Goal: Information Seeking & Learning: Learn about a topic

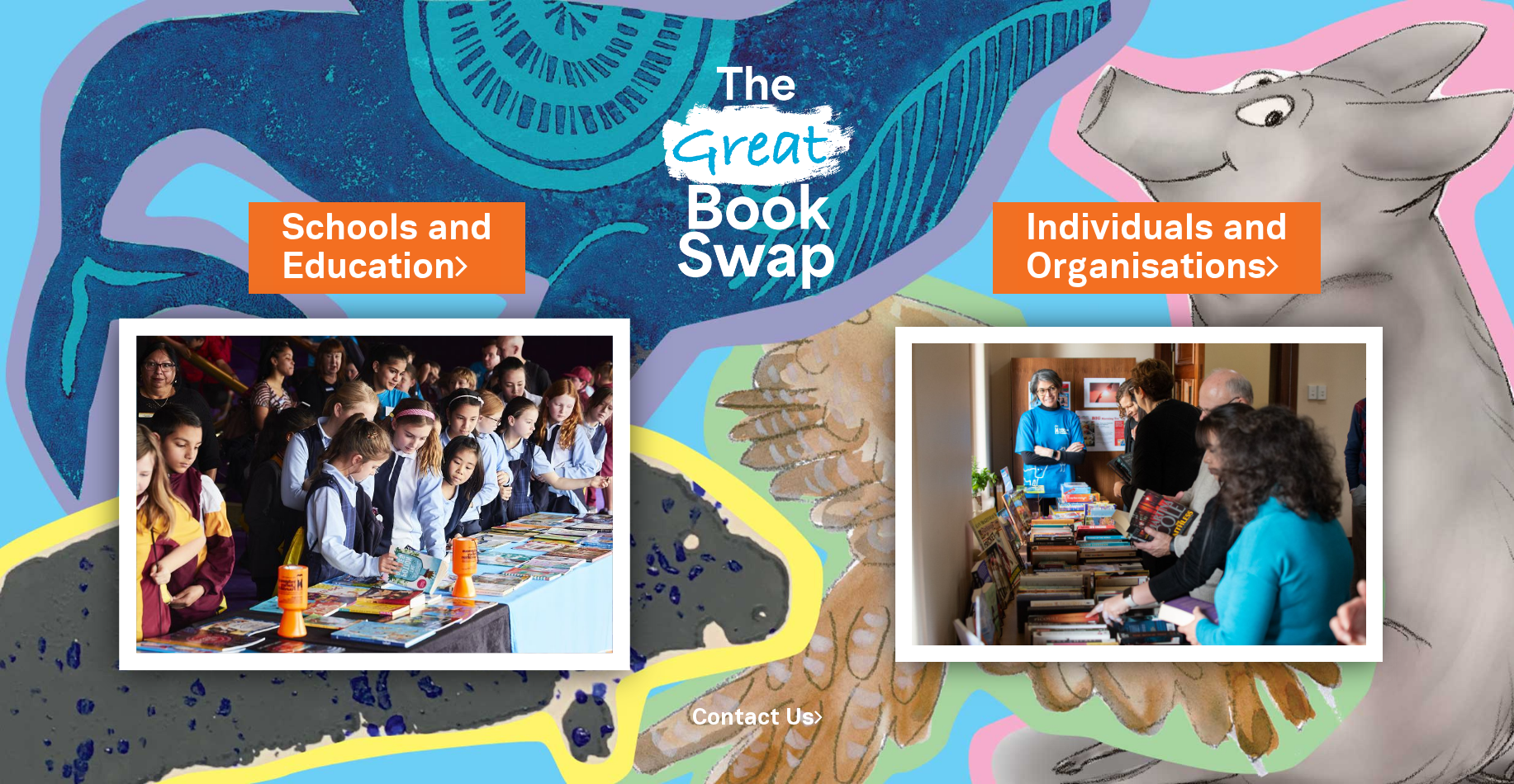
click at [328, 472] on img at bounding box center [375, 494] width 511 height 351
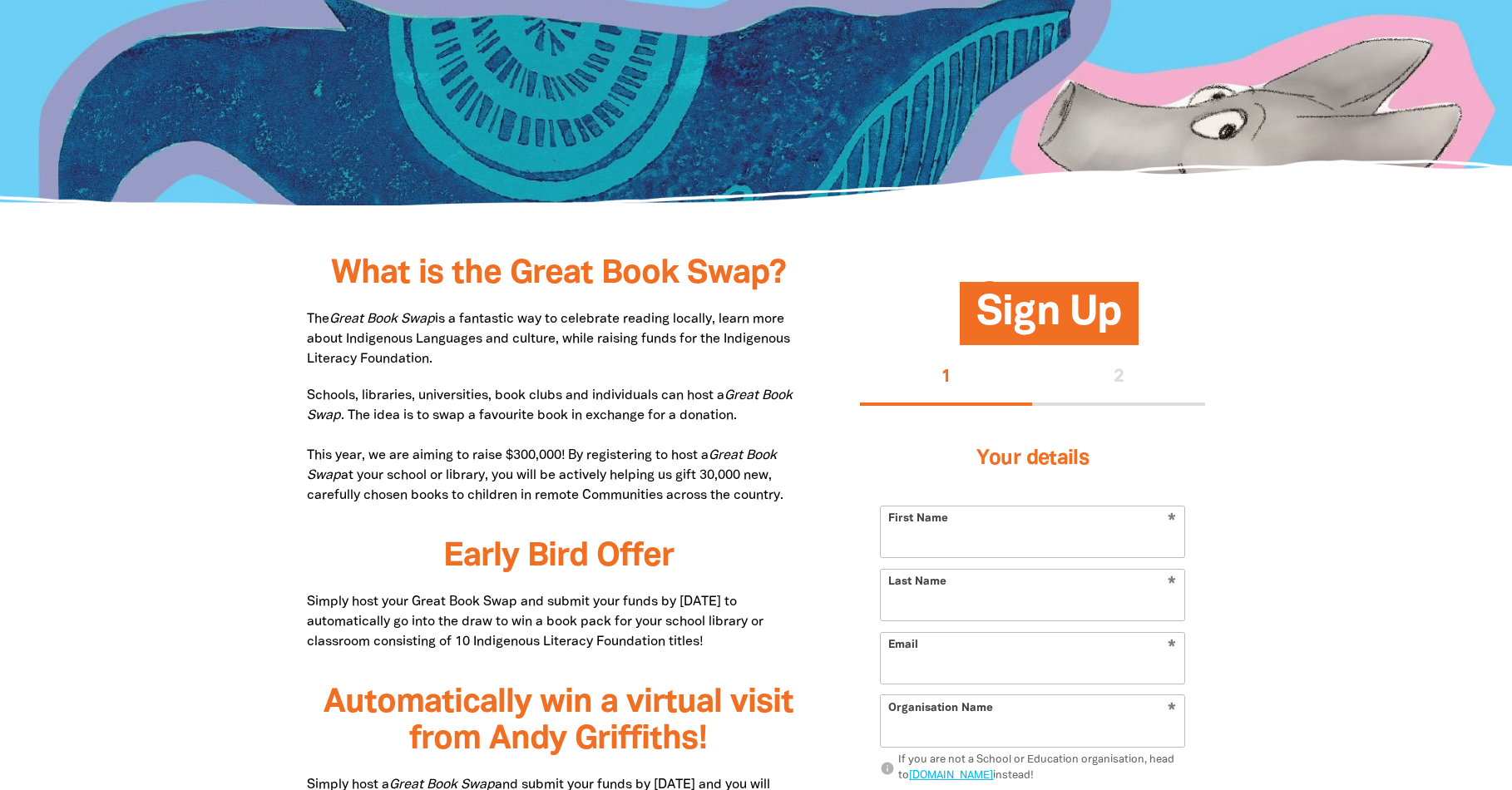
scroll to position [711, 0]
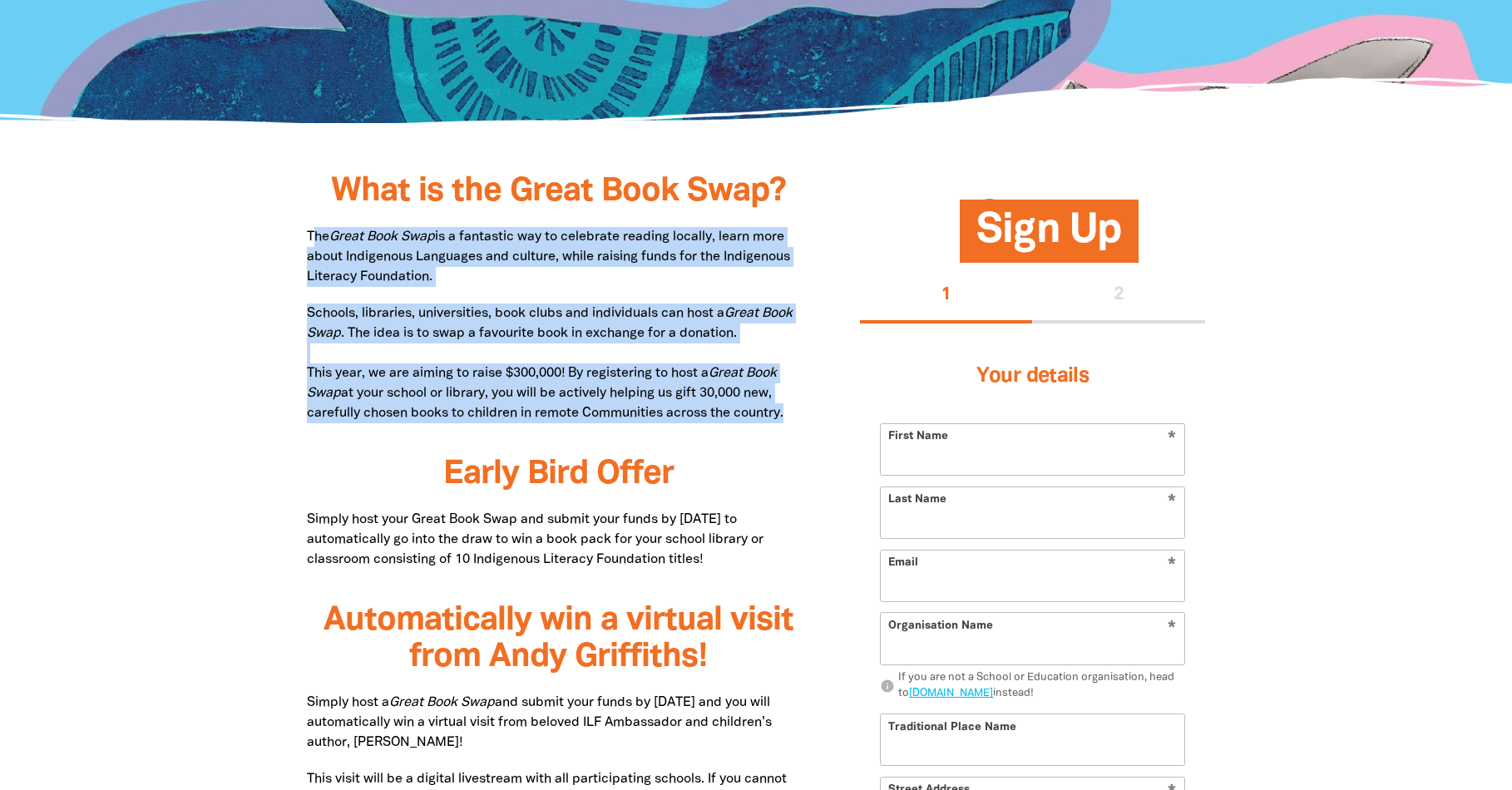
drag, startPoint x: 317, startPoint y: 231, endPoint x: 807, endPoint y: 425, distance: 527.0
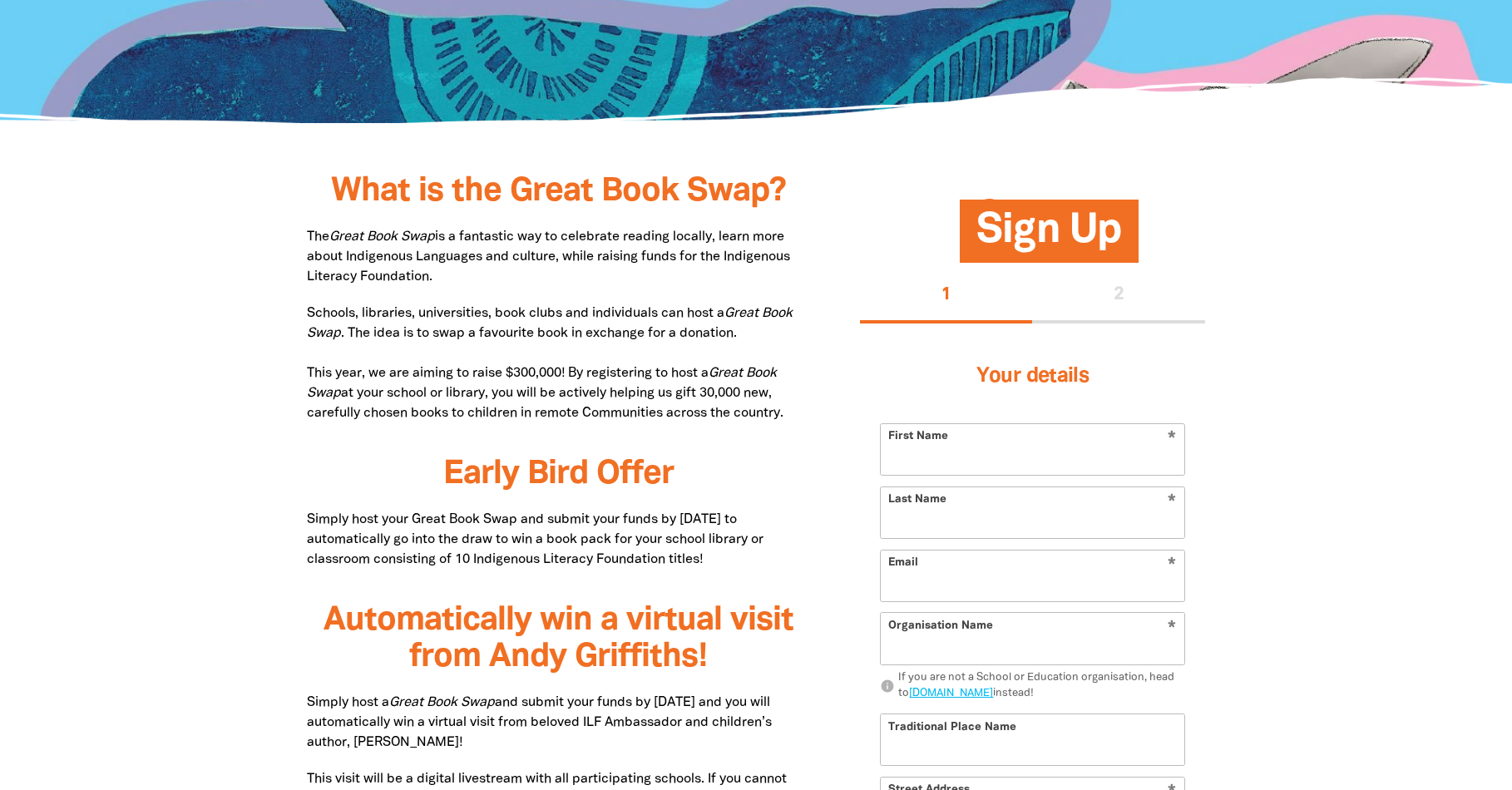
drag, startPoint x: 801, startPoint y: 417, endPoint x: 290, endPoint y: 233, distance: 543.1
click at [370, 382] on p "Schools, libraries, universities, book clubs and individuals can host a Great B…" at bounding box center [558, 363] width 503 height 120
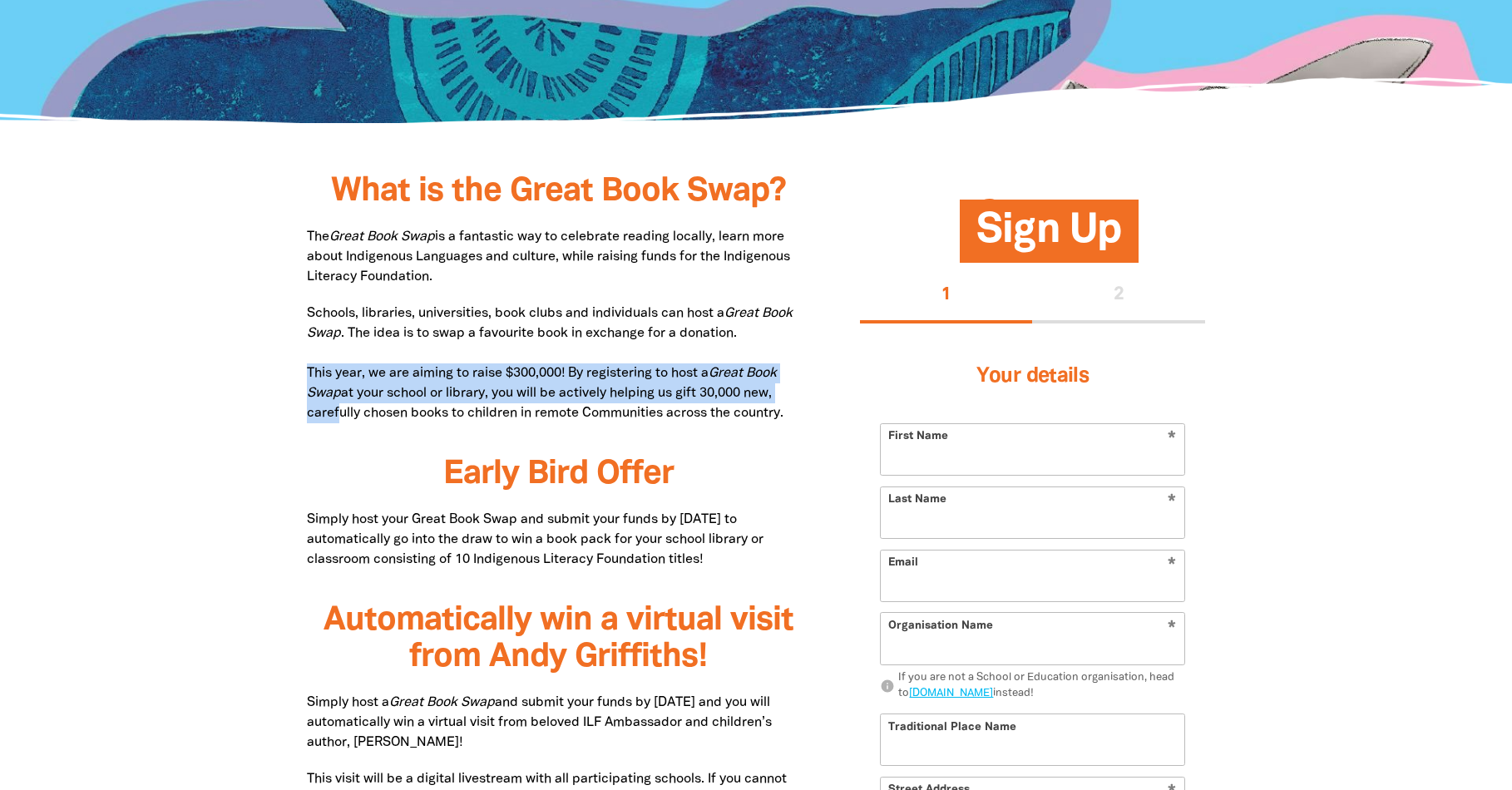
drag, startPoint x: 295, startPoint y: 370, endPoint x: 338, endPoint y: 407, distance: 56.7
click at [350, 394] on p "Schools, libraries, universities, book clubs and individuals can host a Great B…" at bounding box center [558, 363] width 503 height 120
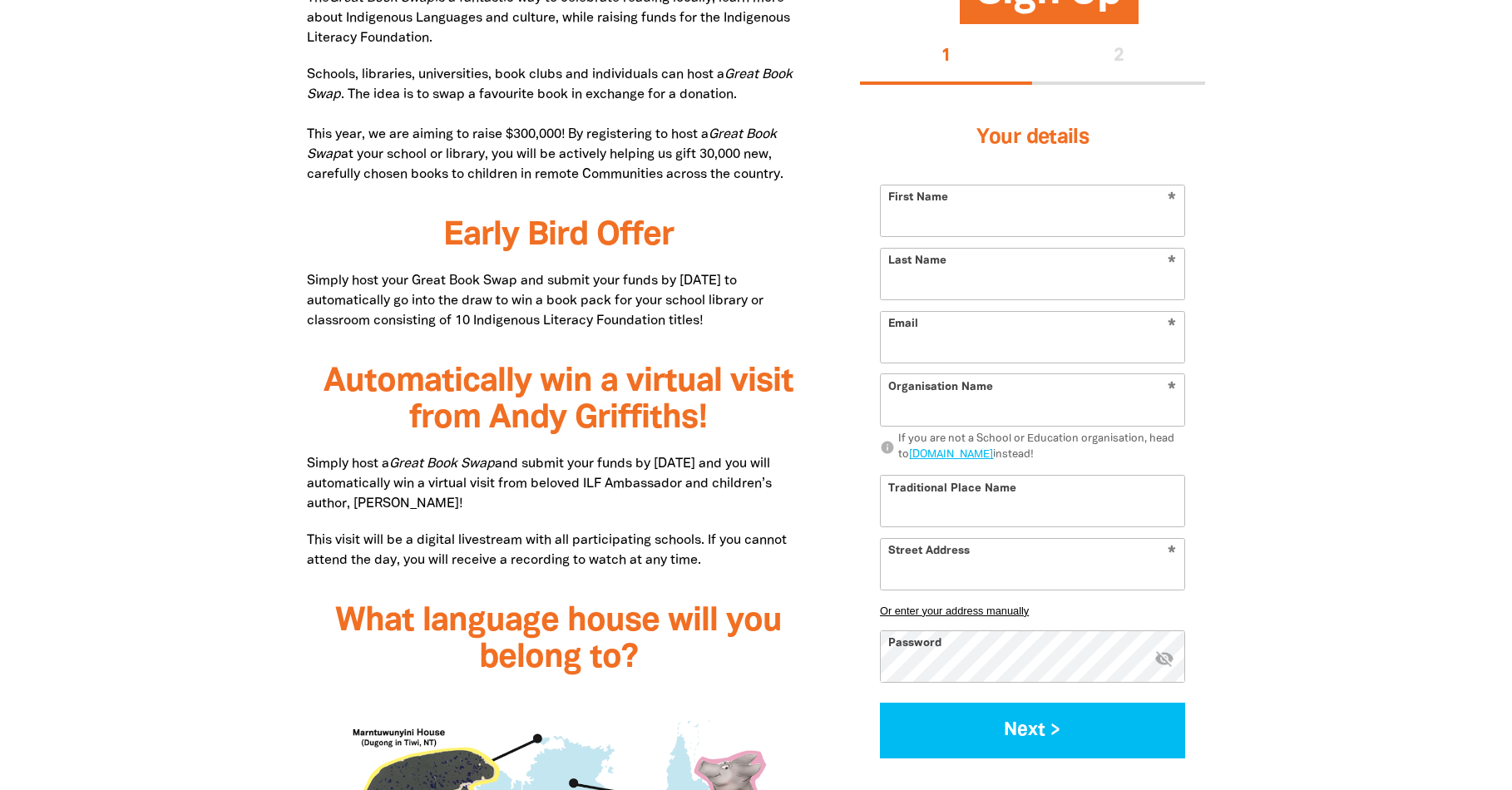
scroll to position [976, 0]
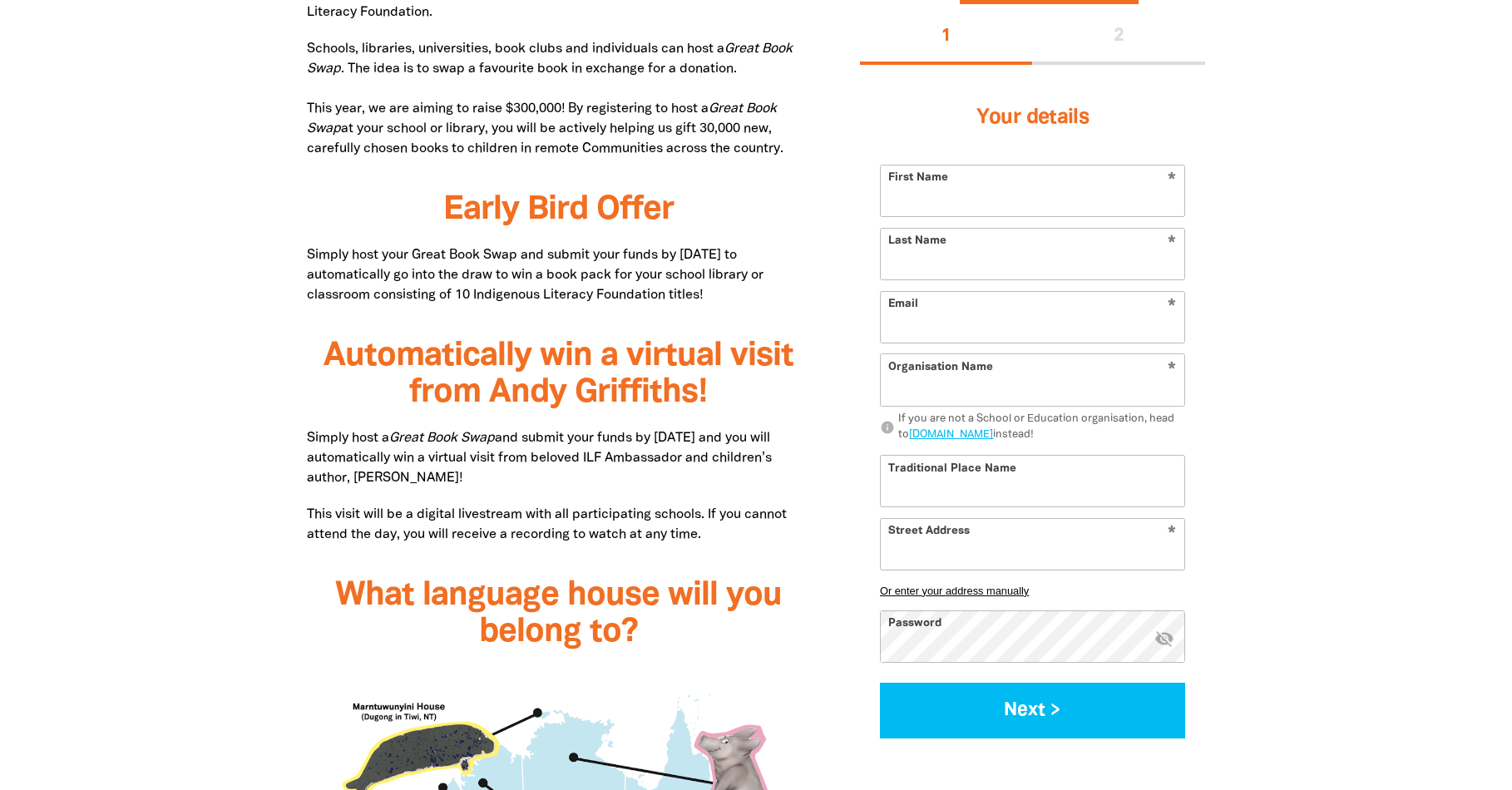
drag, startPoint x: 324, startPoint y: 247, endPoint x: 742, endPoint y: 298, distance: 421.1
click at [742, 298] on p "Simply host your Great Book Swap and submit your funds by 30 June 2025 to autom…" at bounding box center [558, 275] width 503 height 60
click at [680, 290] on p "Simply host your Great Book Swap and submit your funds by 30 June 2025 to autom…" at bounding box center [558, 275] width 503 height 60
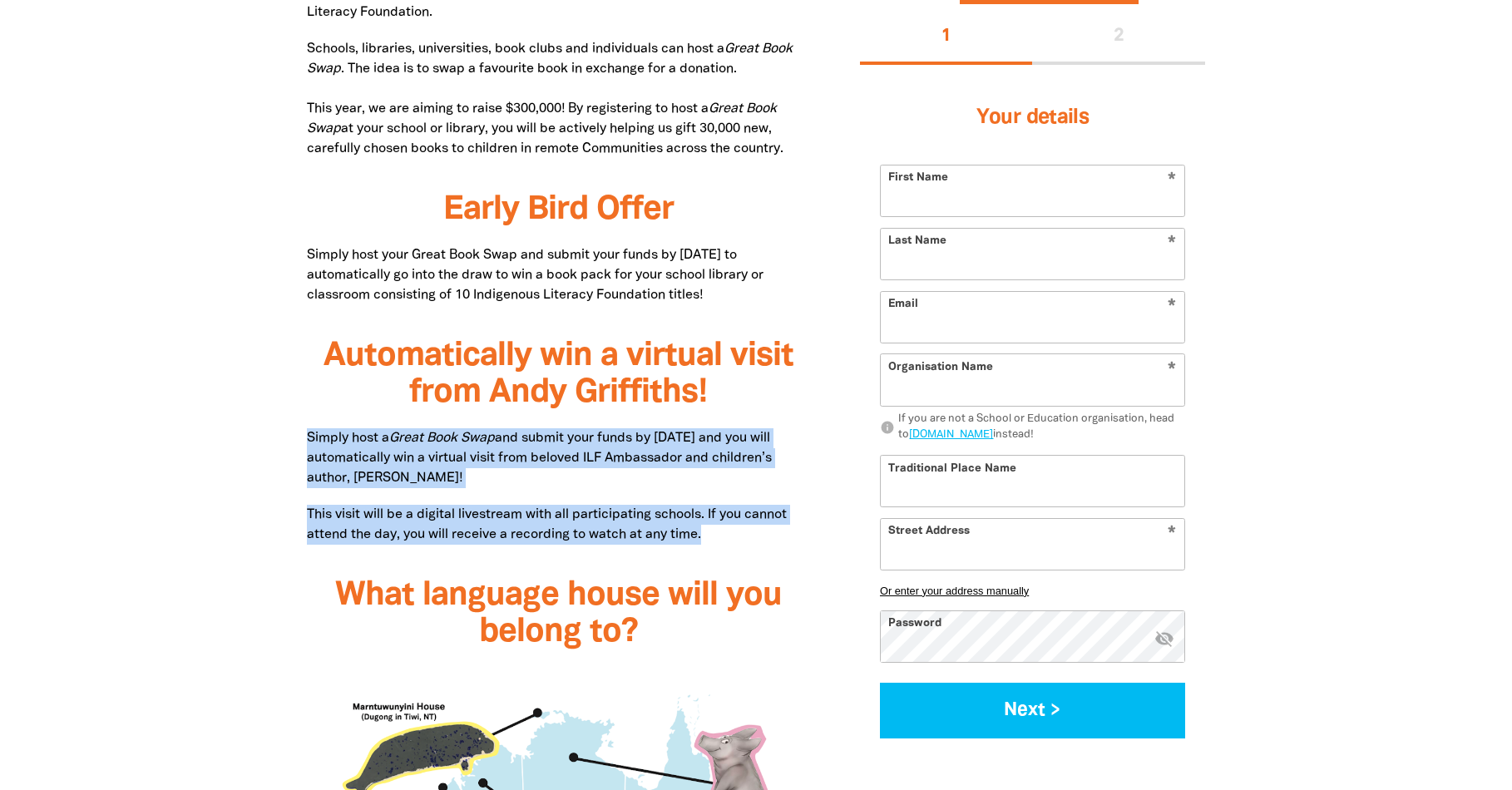
drag, startPoint x: 305, startPoint y: 436, endPoint x: 752, endPoint y: 535, distance: 457.8
click at [738, 542] on p "This visit will be a digital livestream with all participating schools. If you …" at bounding box center [558, 524] width 503 height 40
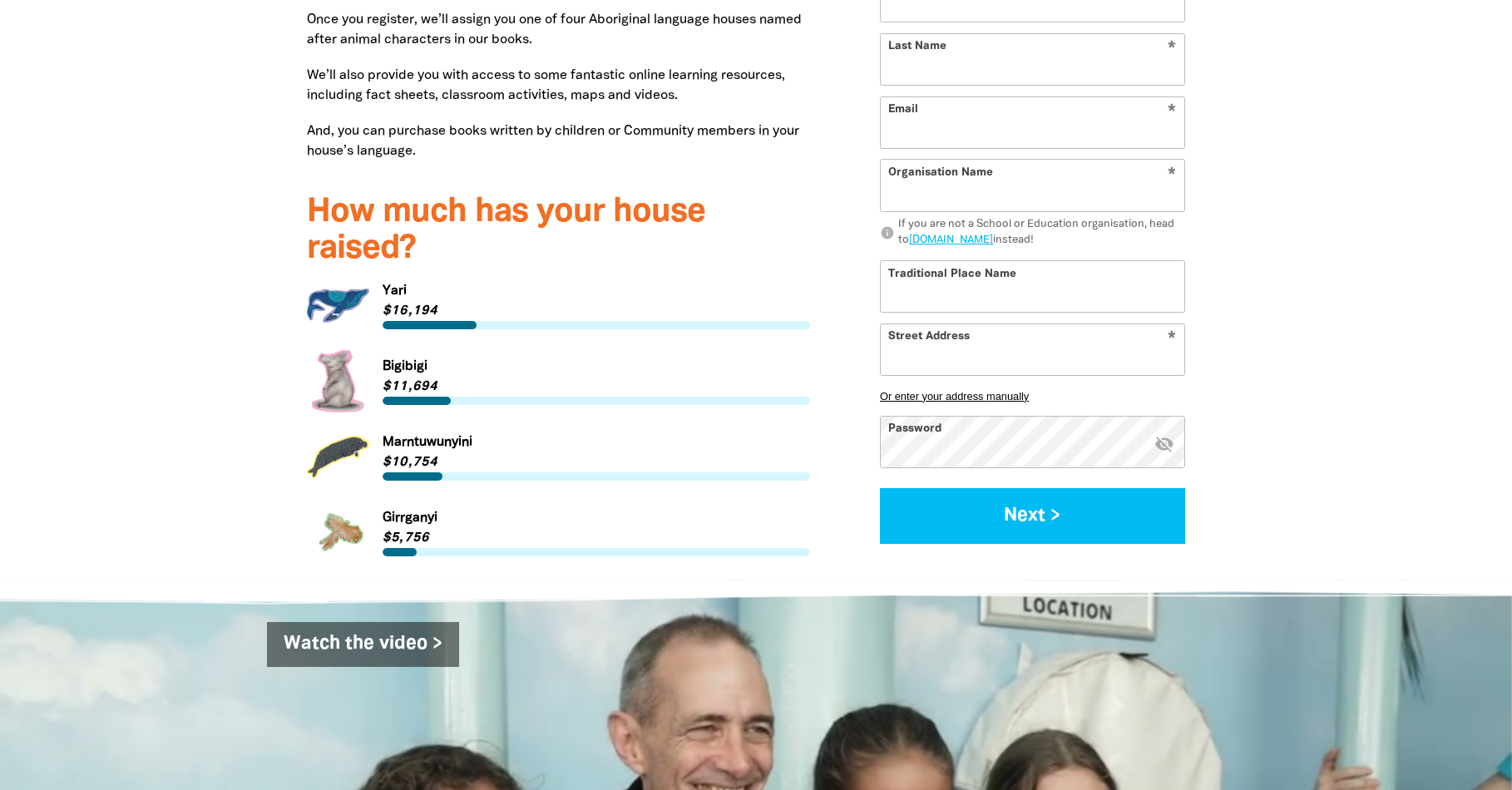
scroll to position [2161, 0]
